Goal: Navigation & Orientation: Go to known website

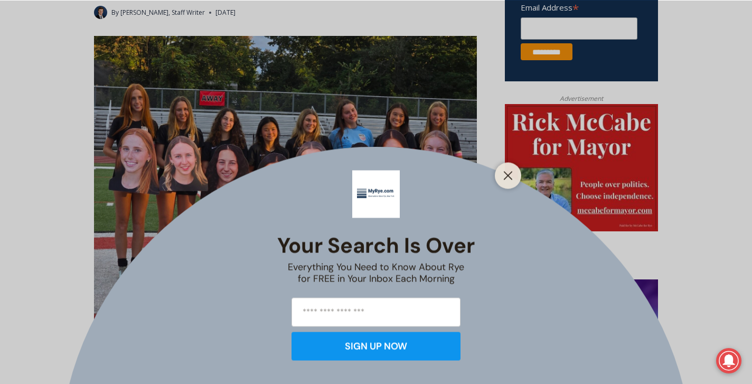
scroll to position [444, 0]
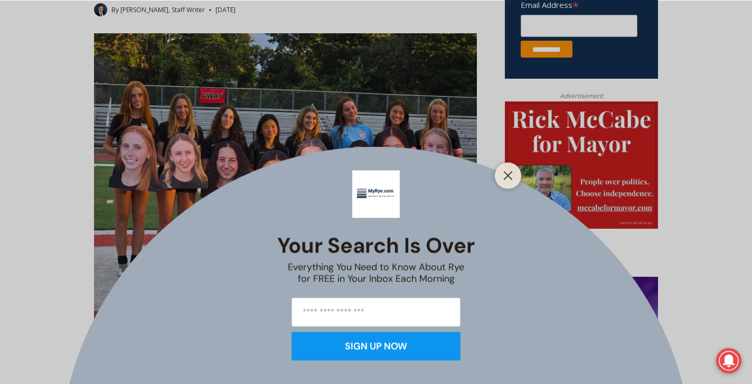
click at [507, 165] on div at bounding box center [508, 175] width 26 height 26
click at [507, 180] on icon "Close" at bounding box center [508, 176] width 10 height 10
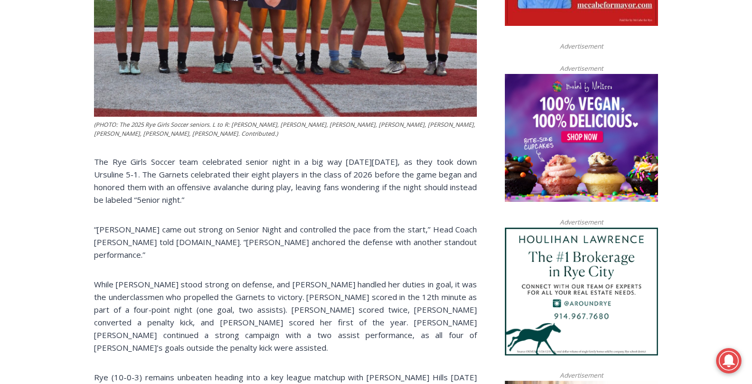
scroll to position [650, 0]
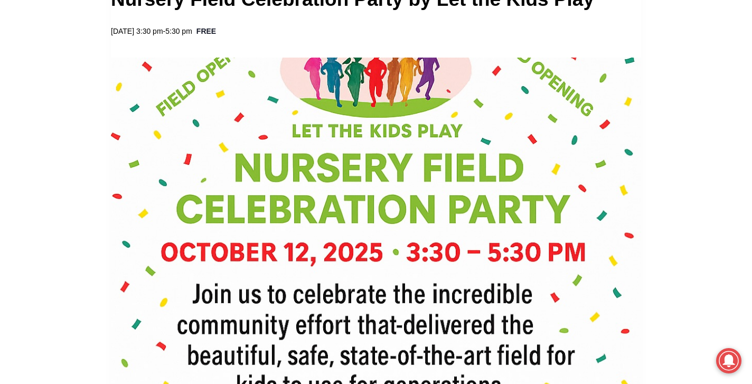
scroll to position [382, 0]
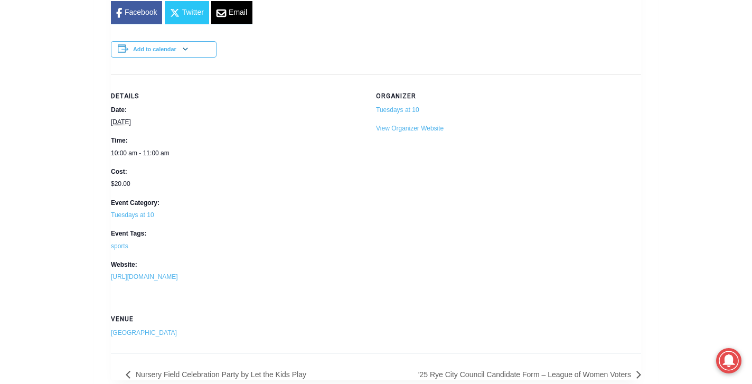
scroll to position [803, 0]
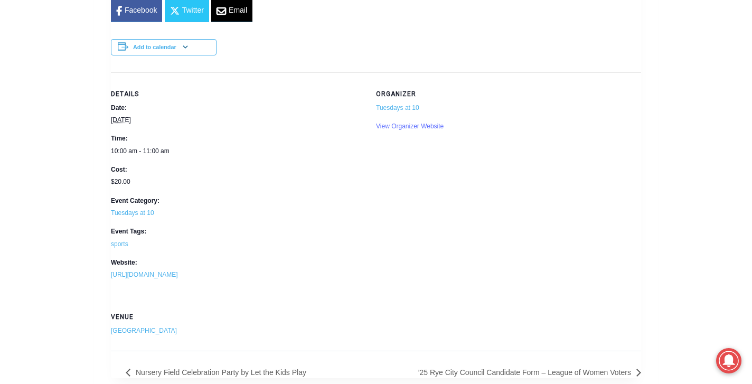
click at [404, 126] on link "View Organizer Website" at bounding box center [410, 126] width 68 height 7
